Goal: Information Seeking & Learning: Understand process/instructions

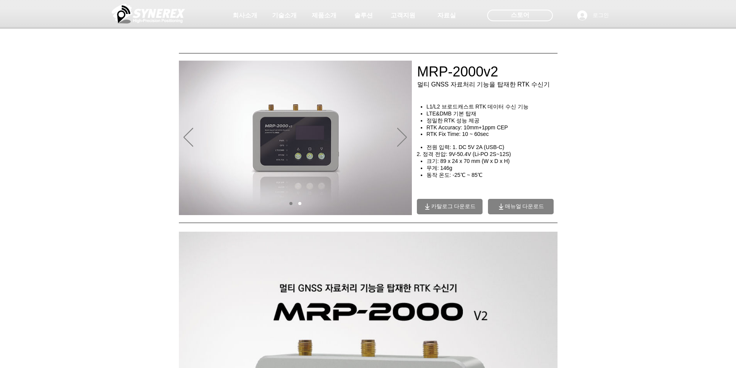
click at [509, 205] on span "매뉴얼 다운로드" at bounding box center [524, 206] width 39 height 7
click at [532, 211] on span "매뉴얼 다운로드" at bounding box center [521, 206] width 66 height 15
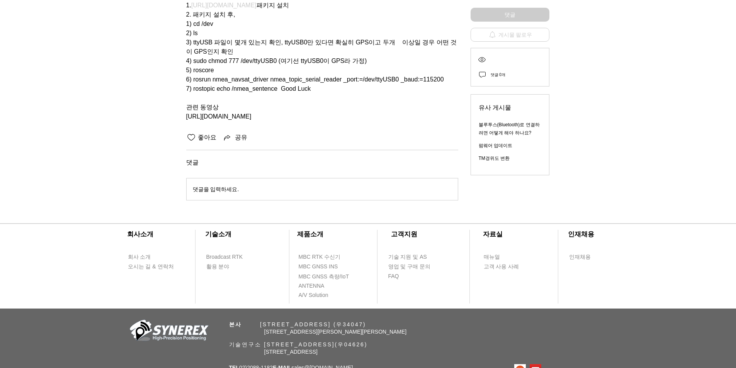
scroll to position [142, 0]
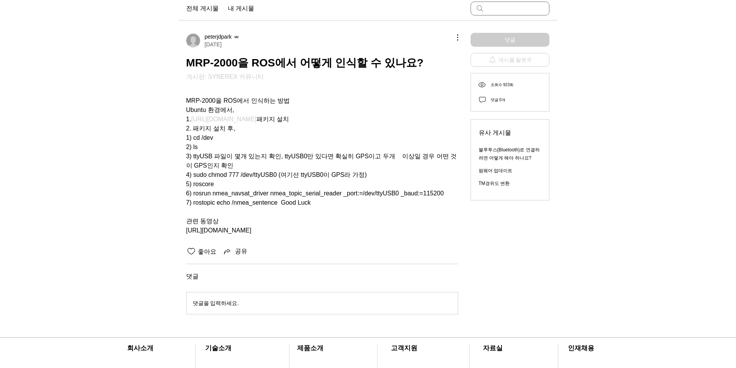
drag, startPoint x: 356, startPoint y: 130, endPoint x: 401, endPoint y: 195, distance: 78.3
click at [401, 195] on div "MRP-2000을 ROS에서 인식하는 방법 Ubuntu 환경에서, 1. [URL][DOMAIN_NAME] 패키지 설치 2. 패키지 설치 후, …" at bounding box center [322, 161] width 272 height 148
click at [408, 201] on span "7) rostopic echo /nmea_sentence Good Luck" at bounding box center [322, 202] width 272 height 9
drag, startPoint x: 408, startPoint y: 201, endPoint x: 385, endPoint y: 99, distance: 105.3
click at [385, 99] on div "MRP-2000을 ROS에서 인식하는 방법 Ubuntu 환경에서, 1. [URL][DOMAIN_NAME] 패키지 설치 2. 패키지 설치 후, …" at bounding box center [322, 161] width 272 height 148
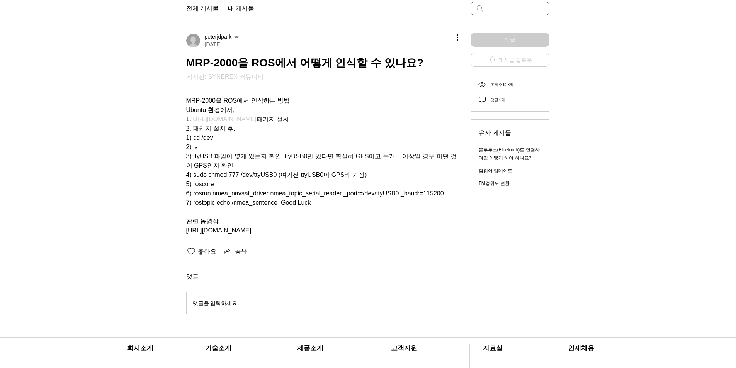
click at [385, 98] on span "MRP-2000을 ROS에서 인식하는 방법" at bounding box center [322, 100] width 272 height 9
drag, startPoint x: 385, startPoint y: 98, endPoint x: 439, endPoint y: 174, distance: 93.5
click at [439, 174] on div "MRP-2000을 ROS에서 인식하는 방법 Ubuntu 환경에서, 1. [URL][DOMAIN_NAME] 패키지 설치 2. 패키지 설치 후, …" at bounding box center [322, 161] width 272 height 148
click at [439, 174] on span "4) sudo chmod 777 /dev/ttyUSB0 (여기선 ttyUSB0이 GPS라 가정)" at bounding box center [322, 174] width 272 height 9
drag, startPoint x: 439, startPoint y: 174, endPoint x: 405, endPoint y: 102, distance: 80.0
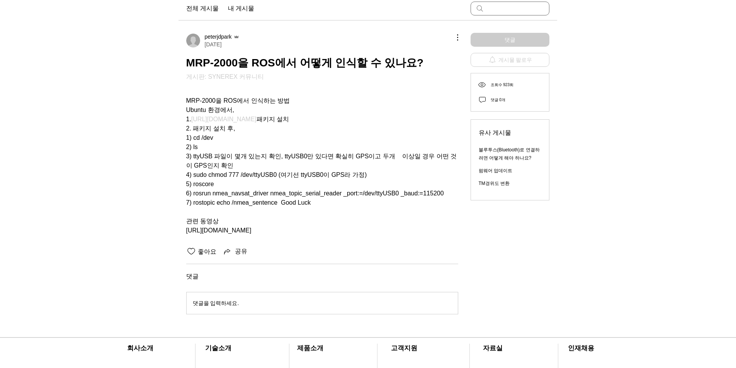
click at [406, 102] on div "MRP-2000을 ROS에서 인식하는 방법 Ubuntu 환경에서, 1. [URL][DOMAIN_NAME] 패키지 설치 2. 패키지 설치 후, …" at bounding box center [322, 161] width 272 height 148
click at [405, 105] on span "Ubuntu 환경에서," at bounding box center [322, 109] width 272 height 9
drag, startPoint x: 405, startPoint y: 101, endPoint x: 420, endPoint y: 174, distance: 74.8
click at [420, 174] on div "MRP-2000을 ROS에서 인식하는 방법 Ubuntu 환경에서, 1. [URL][DOMAIN_NAME] 패키지 설치 2. 패키지 설치 후, …" at bounding box center [322, 161] width 272 height 148
click at [420, 174] on span "4) sudo chmod 777 /dev/ttyUSB0 (여기선 ttyUSB0이 GPS라 가정)" at bounding box center [322, 174] width 272 height 9
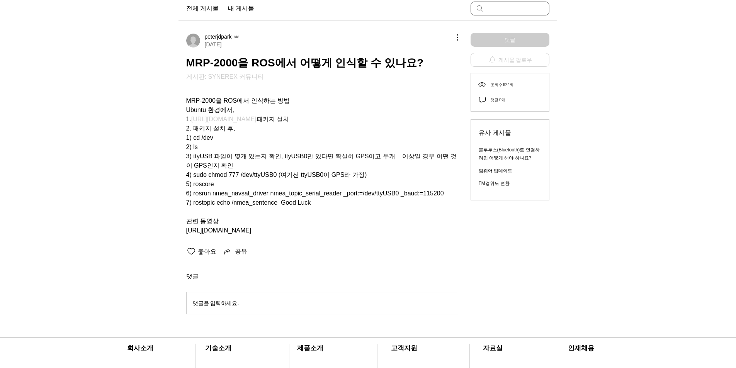
drag, startPoint x: 417, startPoint y: 166, endPoint x: 406, endPoint y: 129, distance: 39.0
click at [406, 129] on div "MRP-2000을 ROS에서 인식하는 방법 Ubuntu 환경에서, 1. [URL][DOMAIN_NAME] 패키지 설치 2. 패키지 설치 후, …" at bounding box center [322, 161] width 272 height 148
click at [406, 133] on span "1) cd /dev" at bounding box center [322, 137] width 272 height 9
click at [417, 170] on div "MRP-2000을 ROS에서 인식하는 방법 Ubuntu 환경에서, 1. [URL][DOMAIN_NAME] 패키지 설치 2. 패키지 설치 후, …" at bounding box center [322, 161] width 272 height 148
click at [417, 170] on span "4) sudo chmod 777 /dev/ttyUSB0 (여기선 ttyUSB0이 GPS라 가정)" at bounding box center [322, 174] width 272 height 9
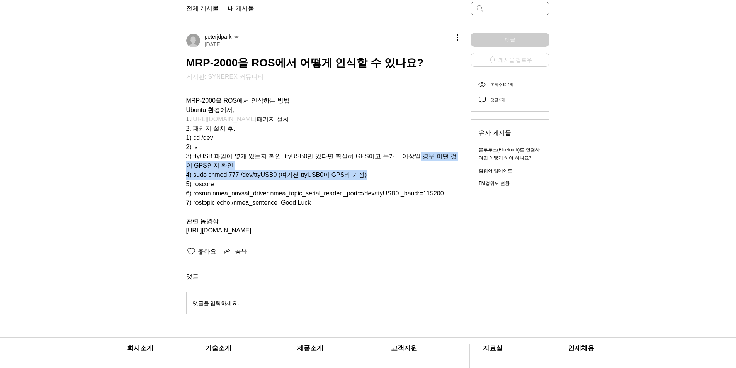
drag, startPoint x: 417, startPoint y: 170, endPoint x: 414, endPoint y: 147, distance: 23.0
click at [414, 148] on div "MRP-2000을 ROS에서 인식하는 방법 Ubuntu 환경에서, 1. [URL][DOMAIN_NAME] 패키지 설치 2. 패키지 설치 후, …" at bounding box center [322, 161] width 272 height 148
click at [414, 153] on span "3) ttyUSB 파일이 몇개 있는지 확인, ttyUSB0만 있다면 확실히 GPS이고 두개 이상일 경우 어떤 것이 GPS인지 확인" at bounding box center [321, 161] width 271 height 16
drag, startPoint x: 414, startPoint y: 146, endPoint x: 417, endPoint y: 173, distance: 26.4
click at [417, 173] on div "MRP-2000을 ROS에서 인식하는 방법 Ubuntu 환경에서, 1. [URL][DOMAIN_NAME] 패키지 설치 2. 패키지 설치 후, …" at bounding box center [322, 161] width 272 height 148
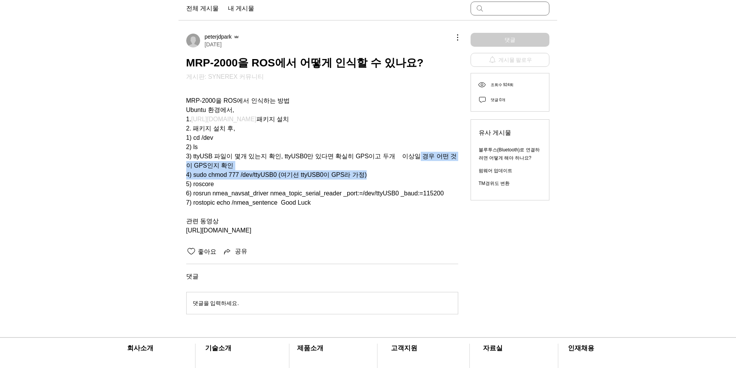
click at [417, 173] on span "4) sudo chmod 777 /dev/ttyUSB0 (여기선 ttyUSB0이 GPS라 가정)" at bounding box center [322, 174] width 272 height 9
drag, startPoint x: 417, startPoint y: 173, endPoint x: 414, endPoint y: 141, distance: 32.2
click at [414, 141] on div "MRP-2000을 ROS에서 인식하는 방법 Ubuntu 환경에서, 1. [URL][DOMAIN_NAME] 패키지 설치 2. 패키지 설치 후, …" at bounding box center [322, 161] width 272 height 148
click at [414, 143] on span "2) ls" at bounding box center [322, 147] width 272 height 9
drag, startPoint x: 414, startPoint y: 141, endPoint x: 418, endPoint y: 157, distance: 17.3
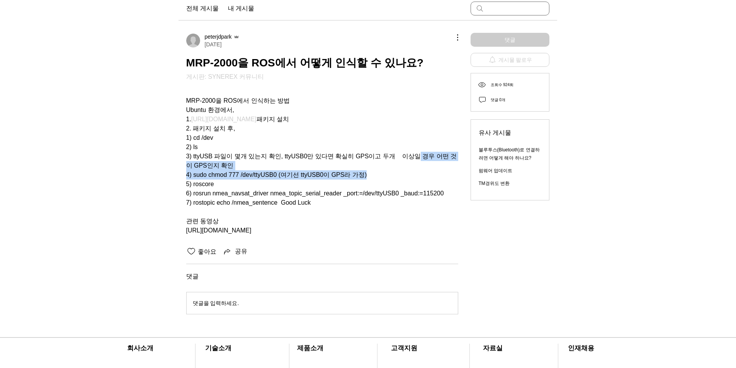
click at [418, 157] on div "MRP-2000을 ROS에서 인식하는 방법 Ubuntu 환경에서, 1. [URL][DOMAIN_NAME] 패키지 설치 2. 패키지 설치 후, …" at bounding box center [322, 161] width 272 height 148
click at [419, 158] on span "3) ttyUSB 파일이 몇개 있는지 확인, ttyUSB0만 있다면 확실히 GPS이고 두개 이상일 경우 어떤 것이 GPS인지 확인" at bounding box center [322, 161] width 272 height 19
drag, startPoint x: 419, startPoint y: 162, endPoint x: 417, endPoint y: 138, distance: 24.1
click at [417, 138] on div "MRP-2000을 ROS에서 인식하는 방법 Ubuntu 환경에서, 1. [URL][DOMAIN_NAME] 패키지 설치 2. 패키지 설치 후, …" at bounding box center [322, 161] width 272 height 148
click at [417, 143] on span "2) ls" at bounding box center [322, 147] width 272 height 9
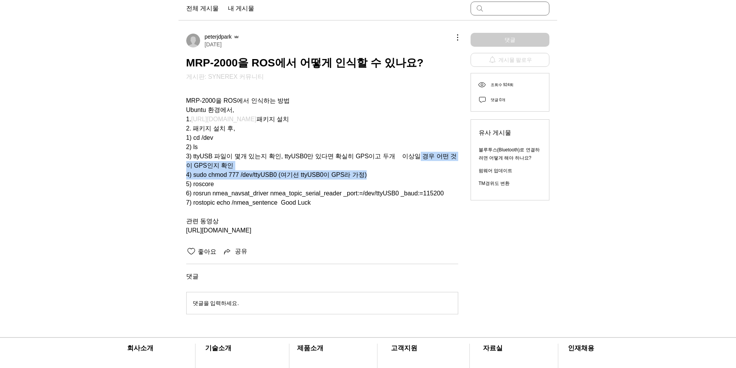
drag, startPoint x: 417, startPoint y: 138, endPoint x: 420, endPoint y: 165, distance: 27.7
click at [420, 165] on div "MRP-2000을 ROS에서 인식하는 방법 Ubuntu 환경에서, 1. [URL][DOMAIN_NAME] 패키지 설치 2. 패키지 설치 후, …" at bounding box center [322, 161] width 272 height 148
click at [420, 170] on span "4) sudo chmod 777 /dev/ttyUSB0 (여기선 ttyUSB0이 GPS라 가정)" at bounding box center [322, 174] width 272 height 9
drag, startPoint x: 420, startPoint y: 165, endPoint x: 408, endPoint y: 111, distance: 56.2
click at [408, 111] on div "MRP-2000을 ROS에서 인식하는 방법 Ubuntu 환경에서, 1. [URL][DOMAIN_NAME] 패키지 설치 2. 패키지 설치 후, …" at bounding box center [322, 161] width 272 height 148
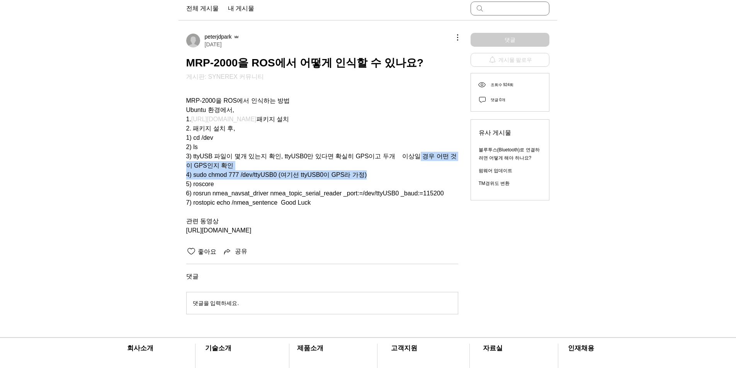
click at [408, 115] on span "1. [URL][DOMAIN_NAME] 패키지 설치" at bounding box center [322, 119] width 272 height 9
drag, startPoint x: 404, startPoint y: 104, endPoint x: 408, endPoint y: 167, distance: 63.1
click at [408, 167] on div "MRP-2000을 ROS에서 인식하는 방법 Ubuntu 환경에서, 1. [URL][DOMAIN_NAME] 패키지 설치 2. 패키지 설치 후, …" at bounding box center [322, 161] width 272 height 148
click at [408, 170] on span "4) sudo chmod 777 /dev/ttyUSB0 (여기선 ttyUSB0이 GPS라 가정)" at bounding box center [322, 174] width 272 height 9
drag, startPoint x: 408, startPoint y: 167, endPoint x: 399, endPoint y: 133, distance: 34.9
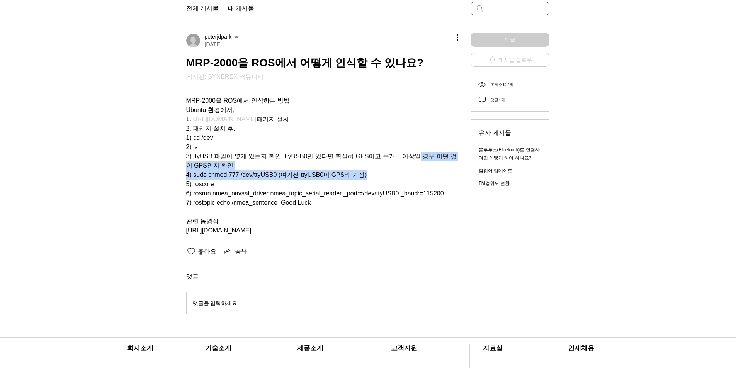
click at [399, 133] on div "MRP-2000을 ROS에서 인식하는 방법 Ubuntu 환경에서, 1. [URL][DOMAIN_NAME] 패키지 설치 2. 패키지 설치 후, …" at bounding box center [322, 161] width 272 height 148
click at [399, 133] on span "1) cd /dev" at bounding box center [322, 137] width 272 height 9
drag, startPoint x: 408, startPoint y: 164, endPoint x: 412, endPoint y: 173, distance: 10.4
click at [412, 173] on div "MRP-2000을 ROS에서 인식하는 방법 Ubuntu 환경에서, 1. [URL][DOMAIN_NAME] 패키지 설치 2. 패키지 설치 후, …" at bounding box center [322, 161] width 272 height 148
click at [412, 173] on span "4) sudo chmod 777 /dev/ttyUSB0 (여기선 ttyUSB0이 GPS라 가정)" at bounding box center [322, 174] width 272 height 9
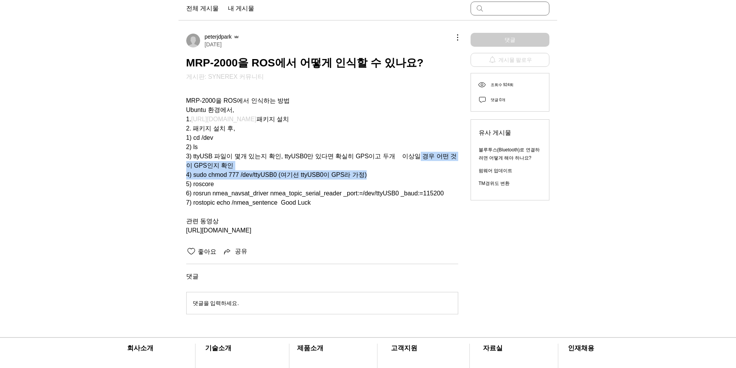
drag, startPoint x: 412, startPoint y: 173, endPoint x: 407, endPoint y: 142, distance: 32.0
click at [407, 142] on div "MRP-2000을 ROS에서 인식하는 방법 Ubuntu 환경에서, 1. [URL][DOMAIN_NAME] 패키지 설치 2. 패키지 설치 후, …" at bounding box center [322, 161] width 272 height 148
click at [407, 143] on span "2) ls" at bounding box center [322, 147] width 272 height 9
drag, startPoint x: 407, startPoint y: 142, endPoint x: 422, endPoint y: 196, distance: 55.9
click at [422, 196] on div "MRP-2000을 ROS에서 인식하는 방법 Ubuntu 환경에서, 1. [URL][DOMAIN_NAME] 패키지 설치 2. 패키지 설치 후, …" at bounding box center [322, 161] width 272 height 148
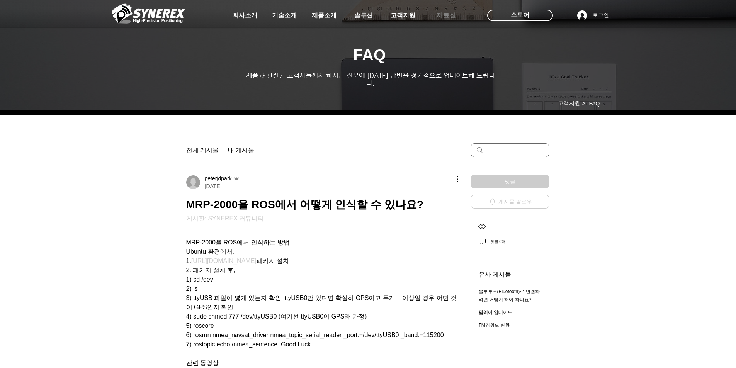
click at [439, 17] on span "자료실" at bounding box center [446, 16] width 20 height 8
click at [397, 17] on span "고객지원" at bounding box center [402, 16] width 27 height 8
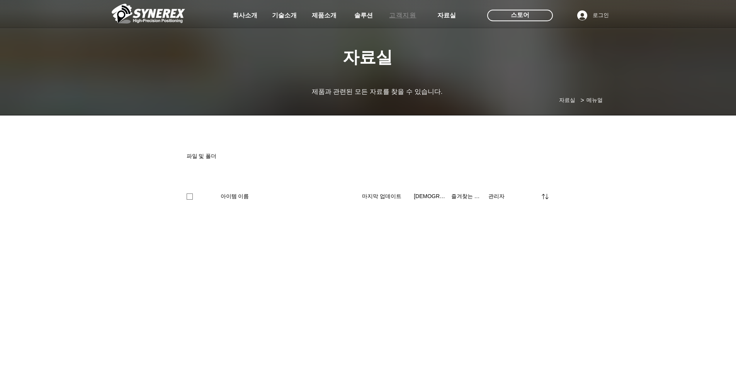
select select "******"
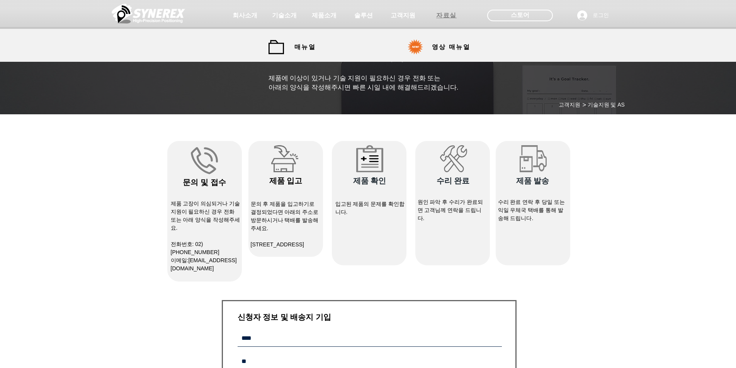
click at [445, 10] on span "자료실" at bounding box center [446, 15] width 39 height 15
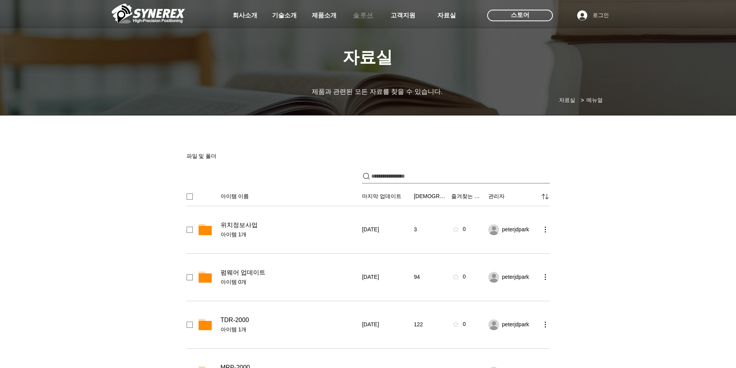
click at [353, 15] on span "솔루션" at bounding box center [363, 15] width 39 height 15
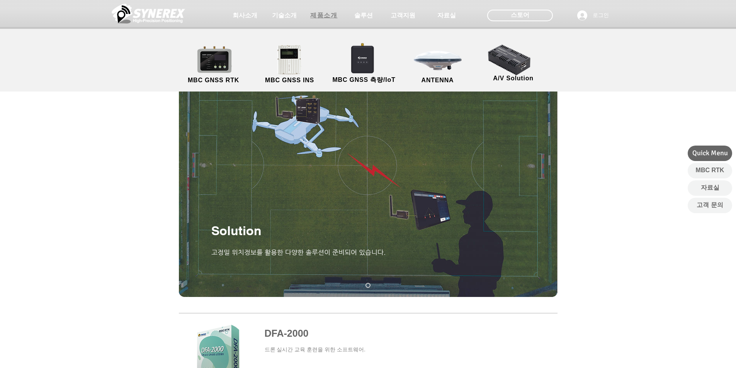
click at [322, 16] on span "제품소개" at bounding box center [323, 16] width 27 height 8
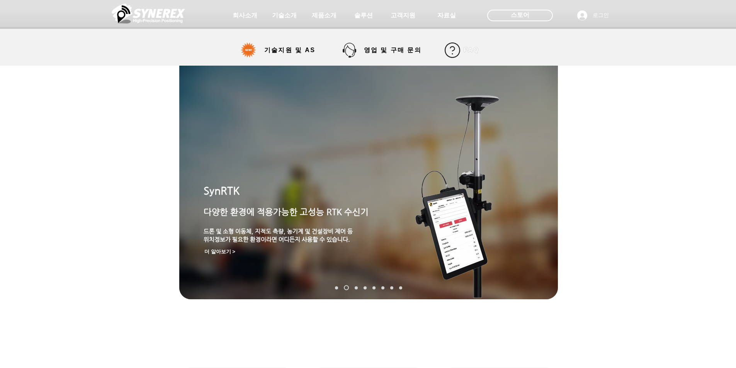
click at [460, 45] on link "FAQ" at bounding box center [462, 50] width 41 height 15
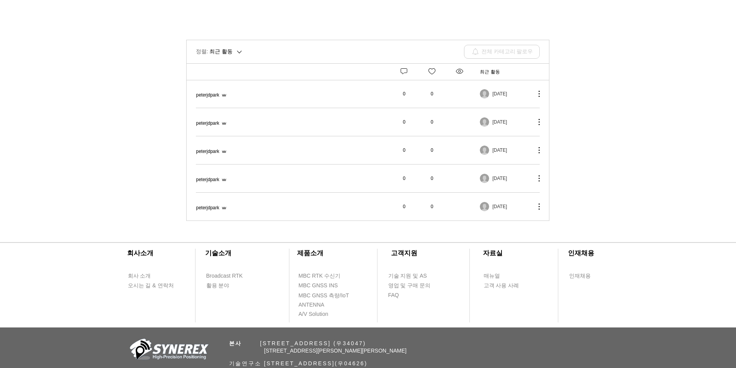
scroll to position [193, 0]
